Goal: Communication & Community: Answer question/provide support

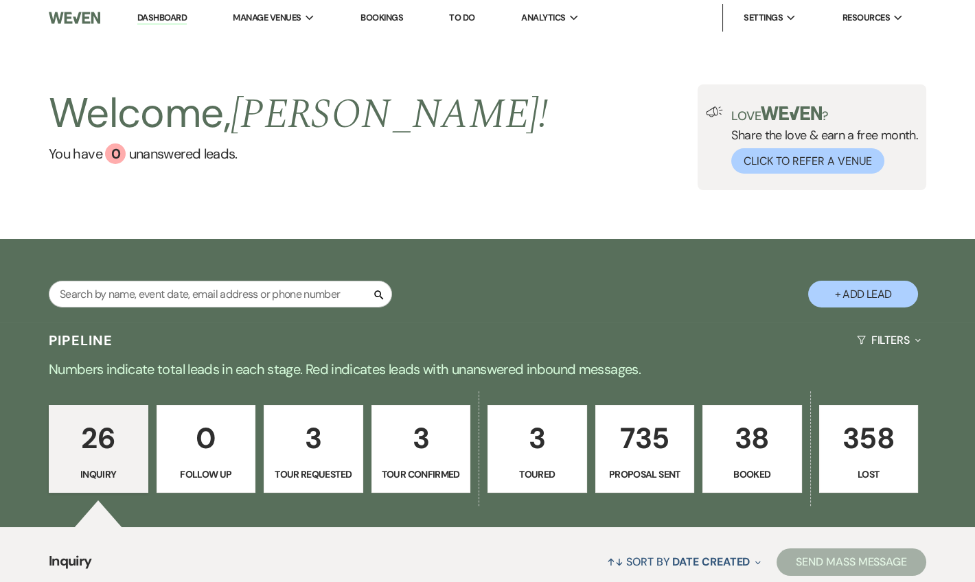
scroll to position [249, 0]
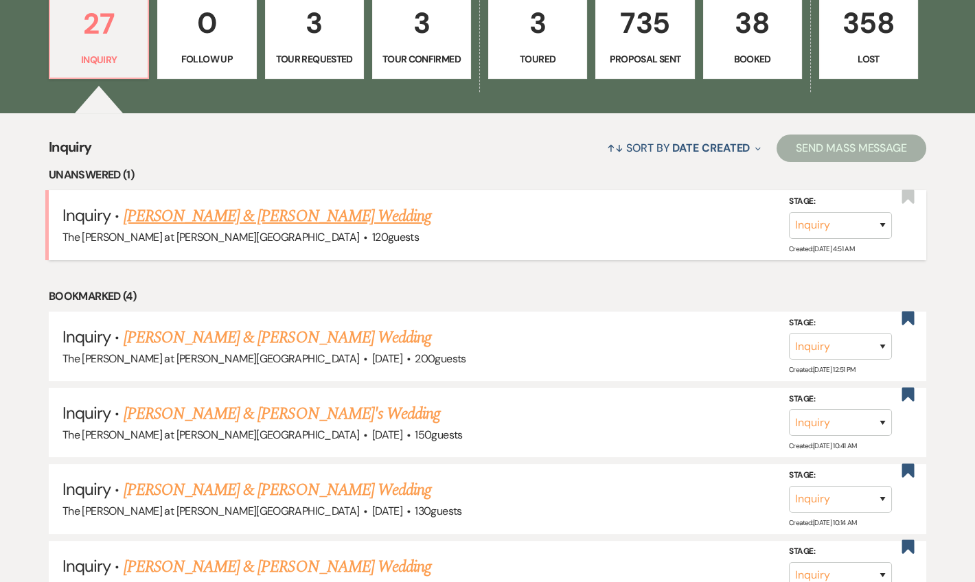
scroll to position [416, 0]
click at [308, 218] on link "Justin Bishop & Claudia Bertasso's Wedding" at bounding box center [278, 215] width 308 height 25
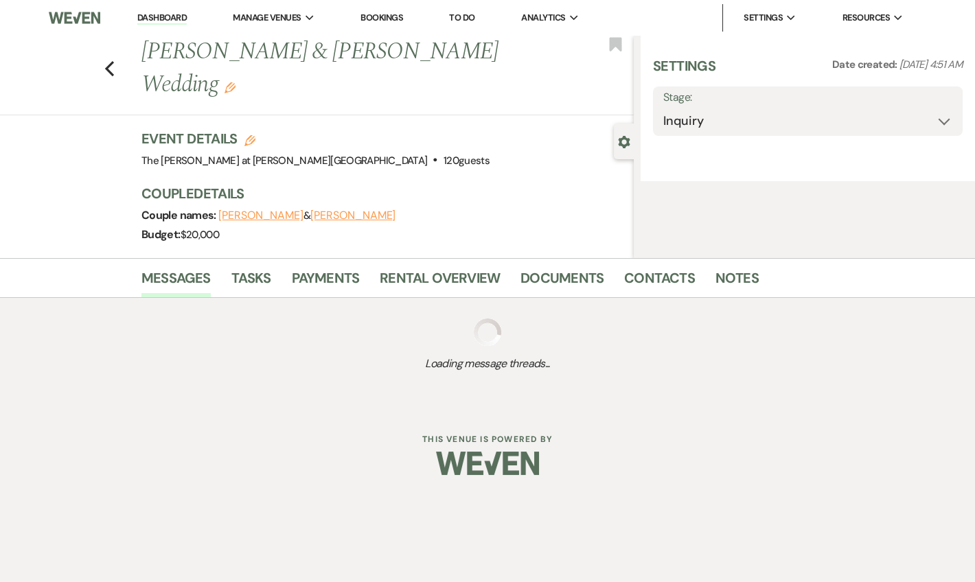
select select "17"
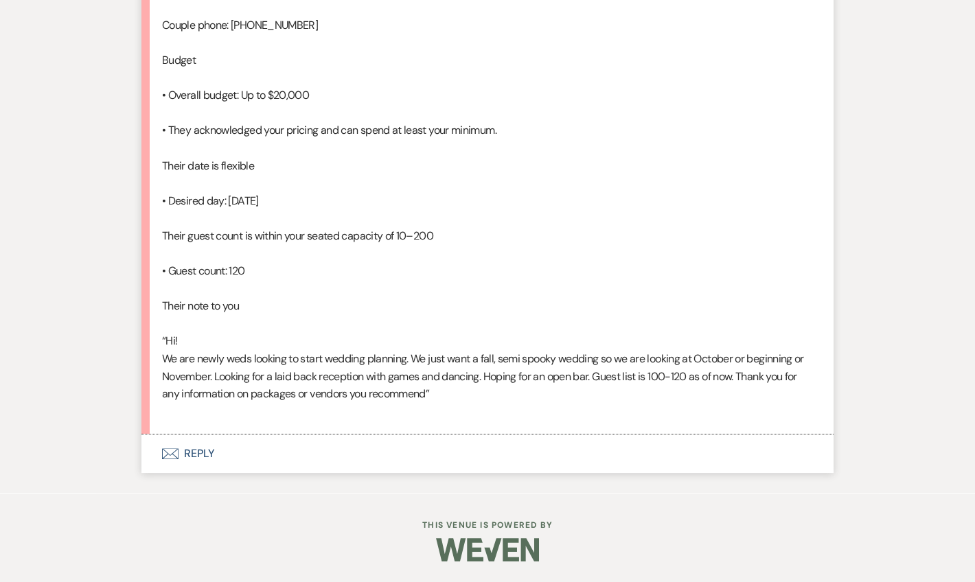
scroll to position [1082, 0]
click at [209, 455] on button "Envelope Reply" at bounding box center [487, 454] width 692 height 38
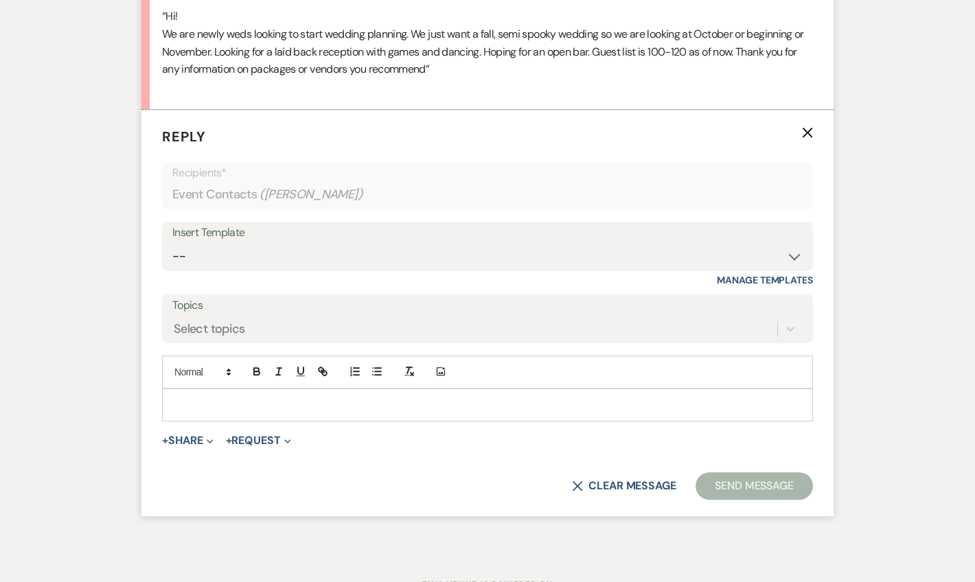
scroll to position [1345, 0]
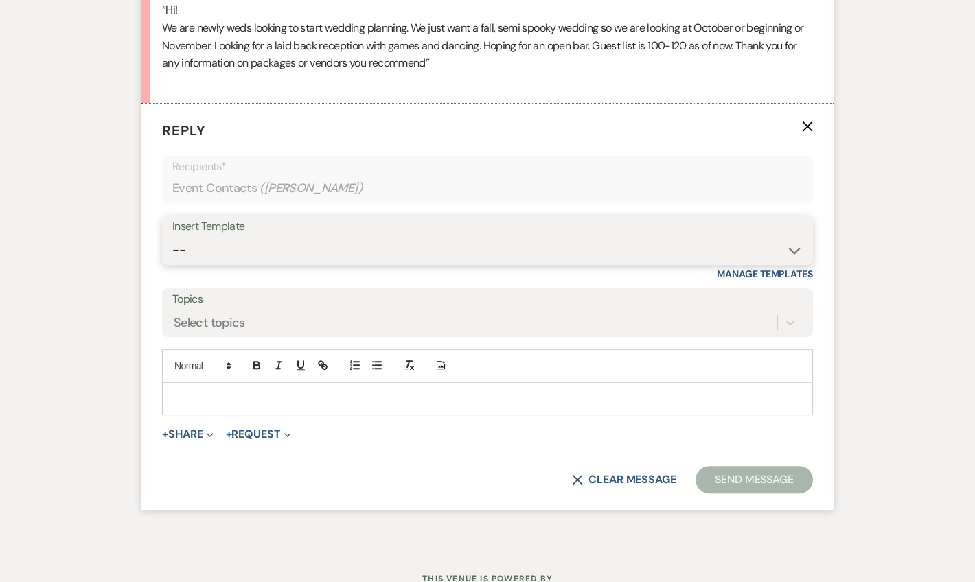
drag, startPoint x: 228, startPoint y: 311, endPoint x: 246, endPoint y: 310, distance: 17.9
click at [228, 264] on select "-- Weven Planning Portal Introduction (Booked Events) Tour Request Response Fol…" at bounding box center [487, 250] width 630 height 27
click at [172, 264] on select "-- Weven Planning Portal Introduction (Booked Events) Tour Request Response Fol…" at bounding box center [487, 250] width 630 height 27
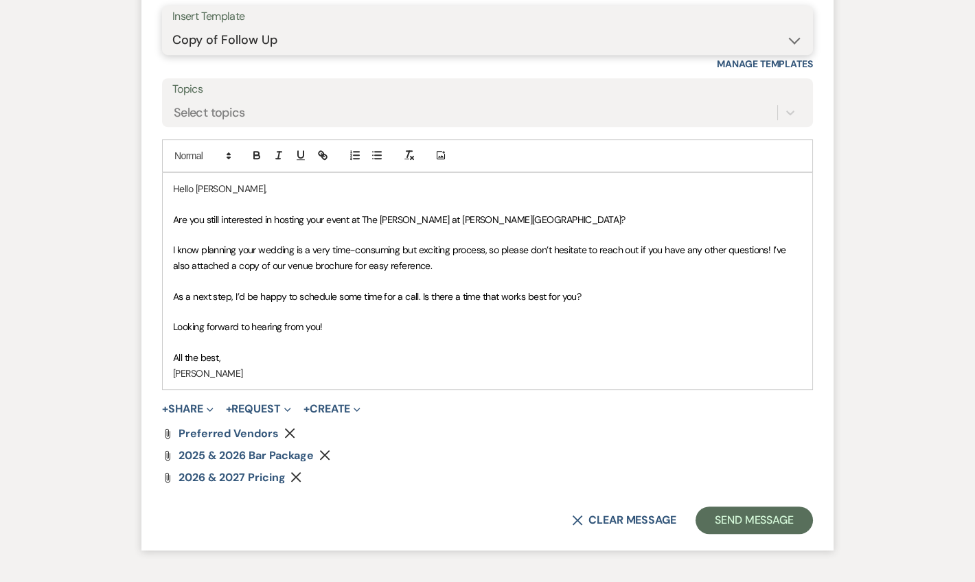
scroll to position [1511, 0]
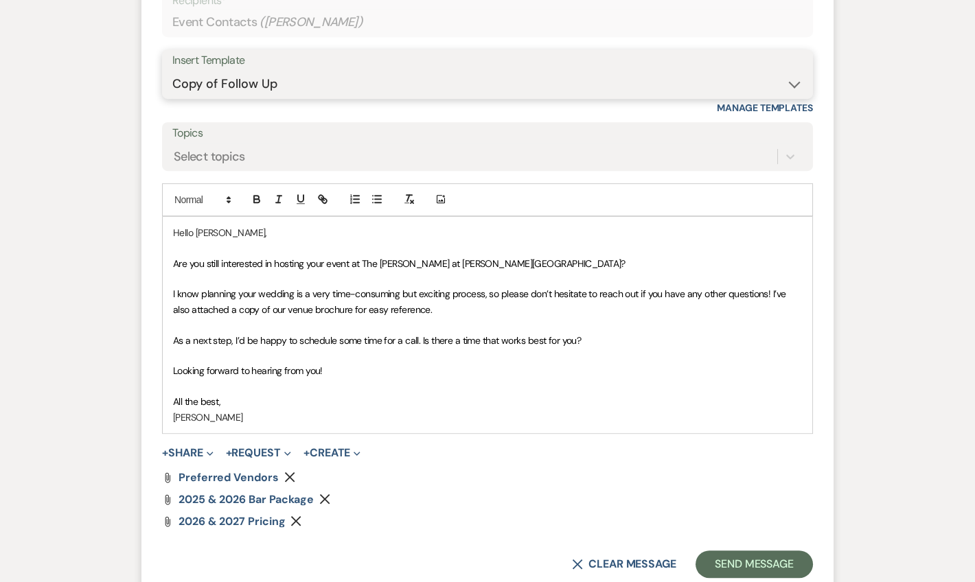
click at [242, 98] on select "-- Weven Planning Portal Introduction (Booked Events) Tour Request Response Fol…" at bounding box center [487, 84] width 630 height 27
click at [248, 98] on select "-- Weven Planning Portal Introduction (Booked Events) Tour Request Response Fol…" at bounding box center [487, 84] width 630 height 27
select select "4367"
click at [172, 98] on select "-- Weven Planning Portal Introduction (Booked Events) Tour Request Response Fol…" at bounding box center [487, 84] width 630 height 27
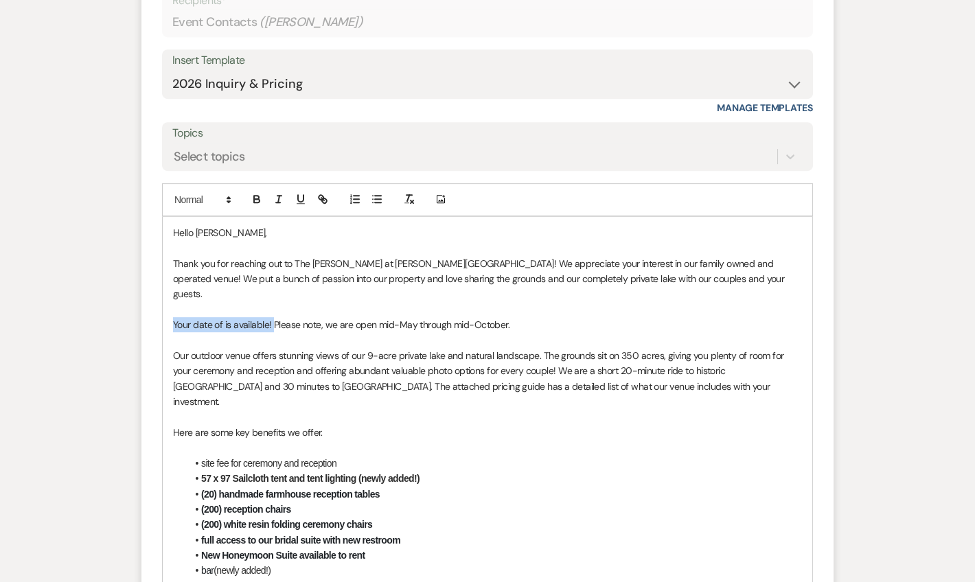
drag, startPoint x: 273, startPoint y: 380, endPoint x: 97, endPoint y: 378, distance: 176.5
click at [97, 378] on div "Event Messages Log Log Message + New Message Communicate with clients by clicki…" at bounding box center [487, 24] width 783 height 2301
drag, startPoint x: 350, startPoint y: 380, endPoint x: 401, endPoint y: 385, distance: 51.0
click at [401, 332] on p "Please note, we are open mid-May through mid-October." at bounding box center [487, 324] width 629 height 15
click at [592, 301] on span "Thank you for reaching out to The Rosemary at Spano Lake! We appreciate your in…" at bounding box center [480, 279] width 614 height 43
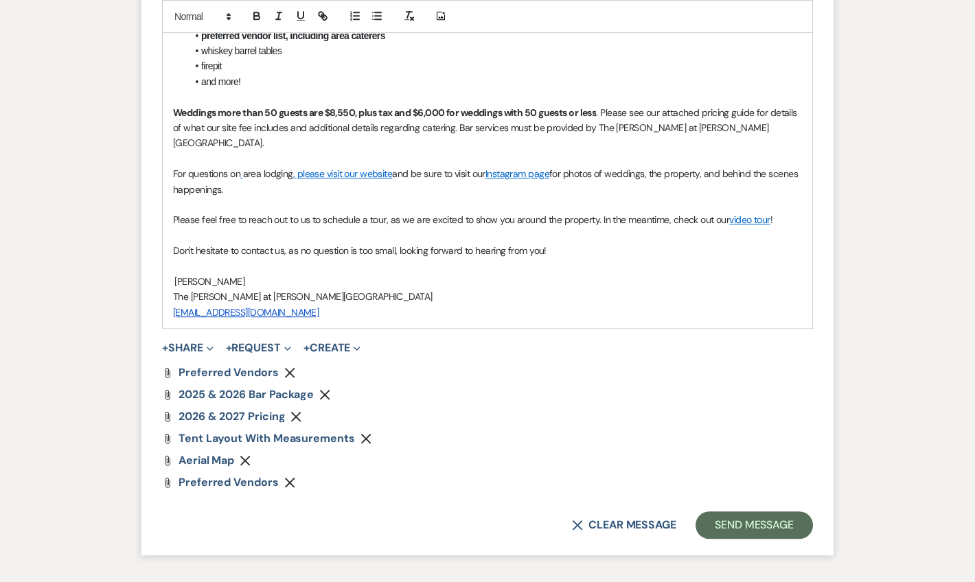
scroll to position [2094, 0]
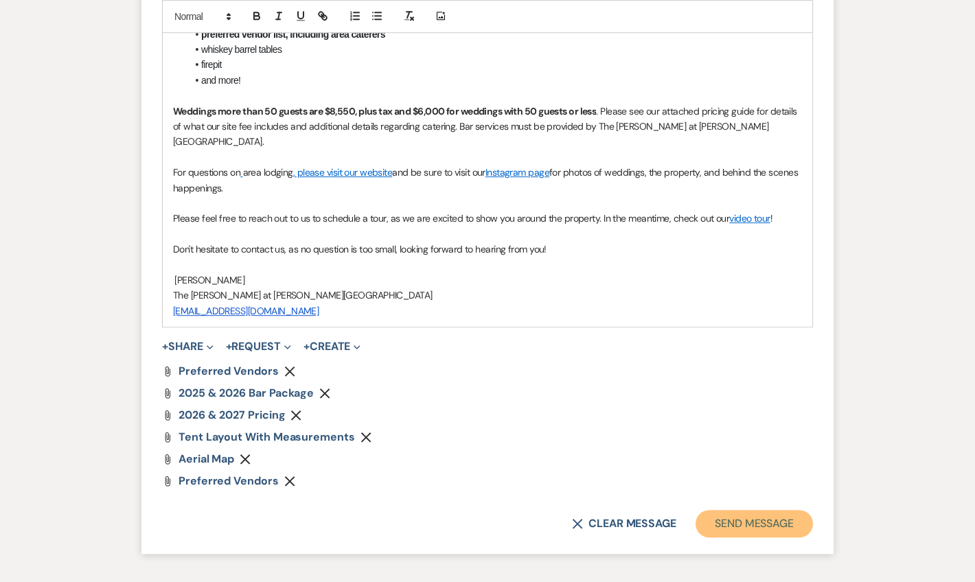
click at [790, 538] on button "Send Message" at bounding box center [754, 523] width 117 height 27
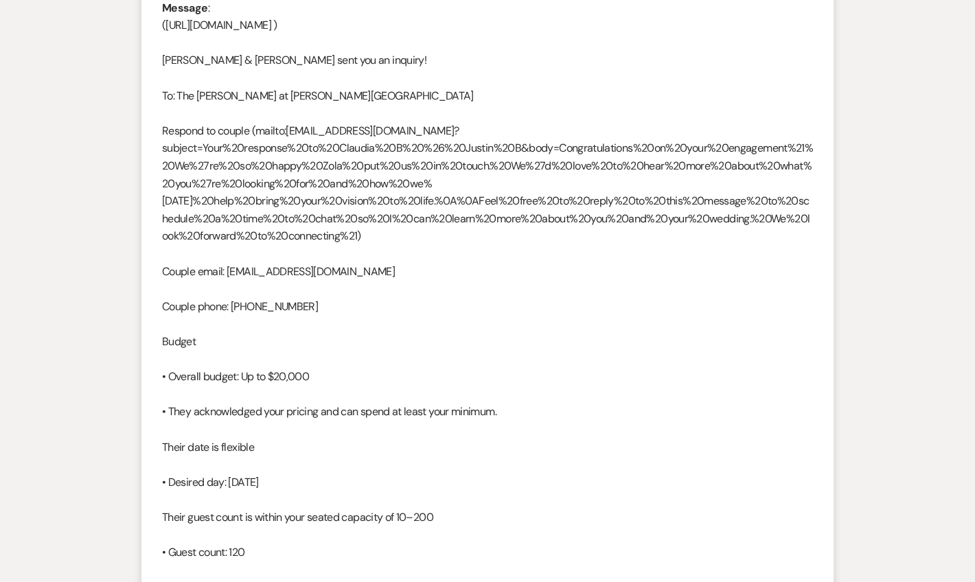
scroll to position [0, 0]
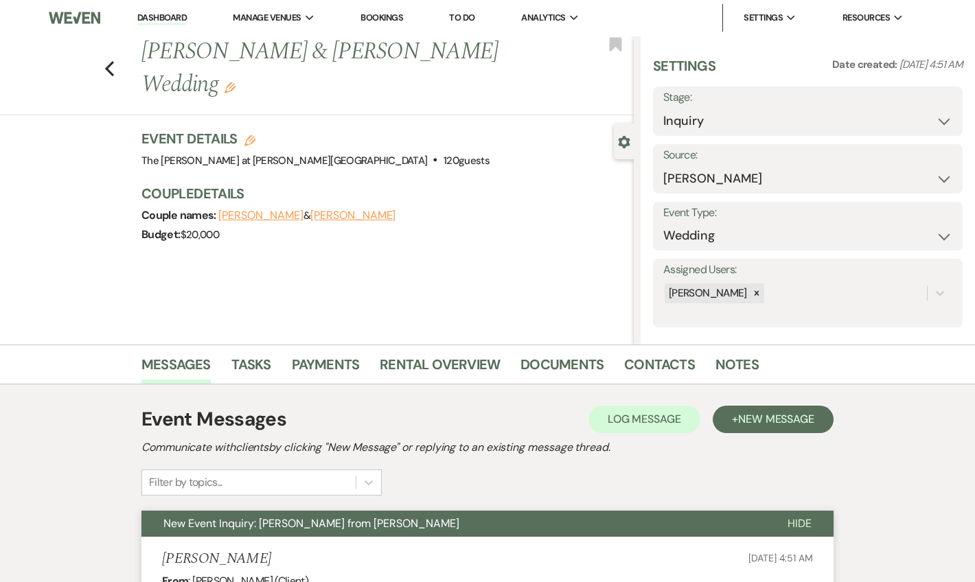
click at [166, 16] on link "Dashboard" at bounding box center [161, 18] width 49 height 13
